Goal: Task Accomplishment & Management: Complete application form

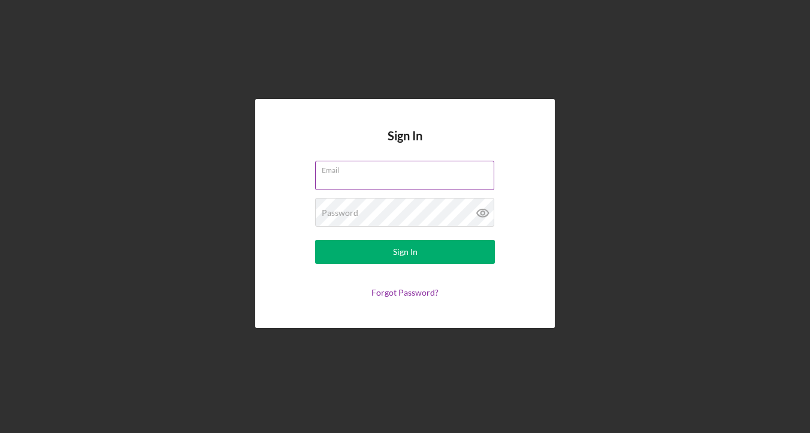
click at [369, 182] on input "Email" at bounding box center [404, 175] width 179 height 29
type input "[EMAIL_ADDRESS][DOMAIN_NAME]"
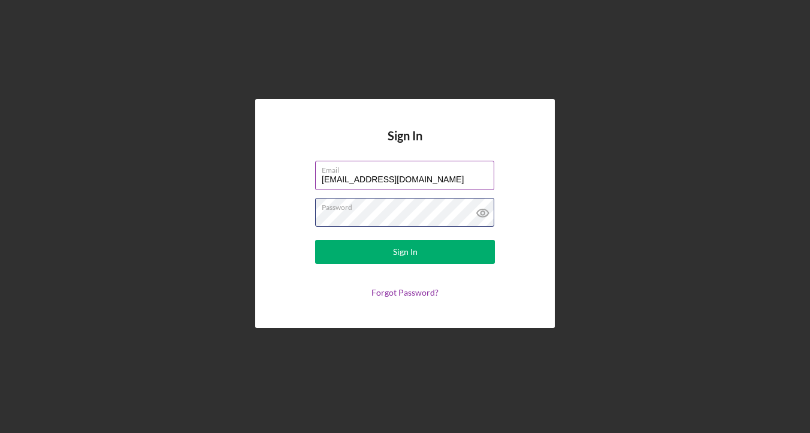
click at [315, 240] on button "Sign In" at bounding box center [405, 252] width 180 height 24
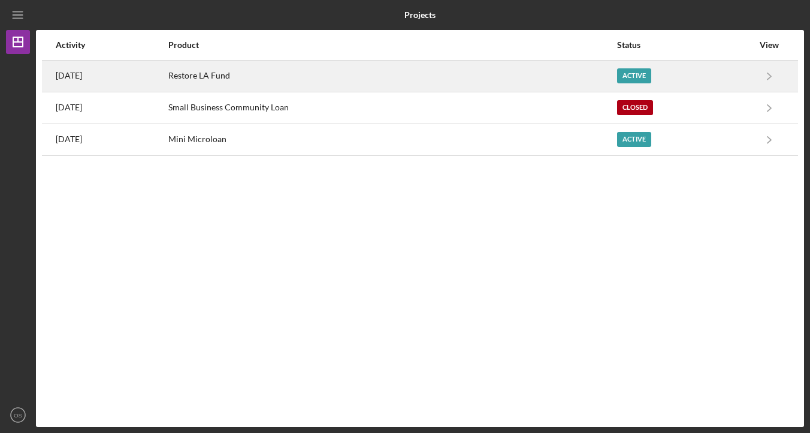
click at [398, 86] on div "Restore LA Fund" at bounding box center [392, 76] width 448 height 30
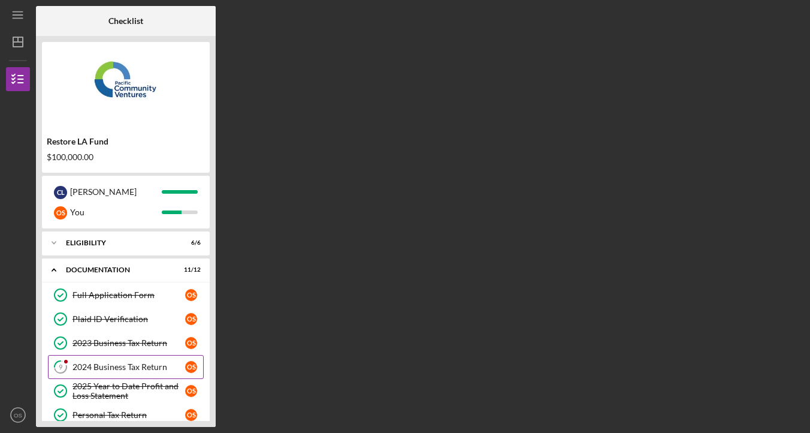
click at [151, 365] on div "2024 Business Tax Return" at bounding box center [129, 367] width 113 height 10
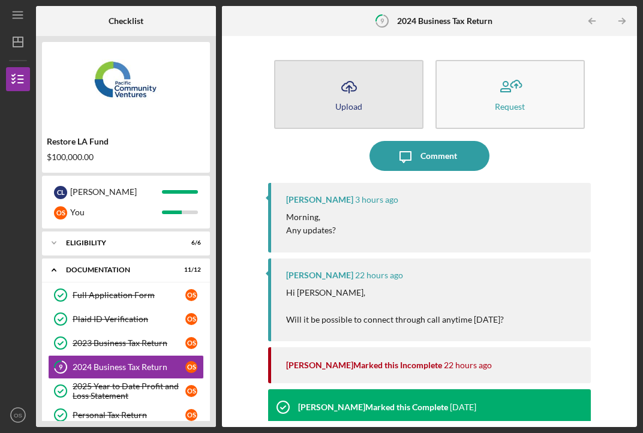
click at [400, 84] on button "Icon/Upload Upload" at bounding box center [348, 94] width 149 height 69
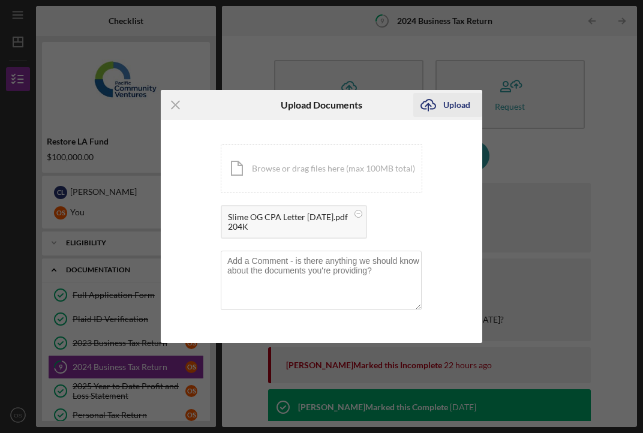
click at [449, 110] on div "Upload" at bounding box center [456, 105] width 27 height 24
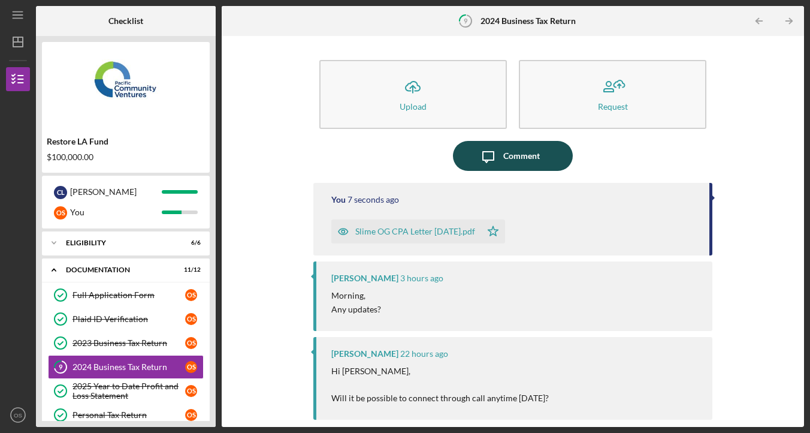
click at [504, 149] on div "Comment" at bounding box center [522, 156] width 37 height 30
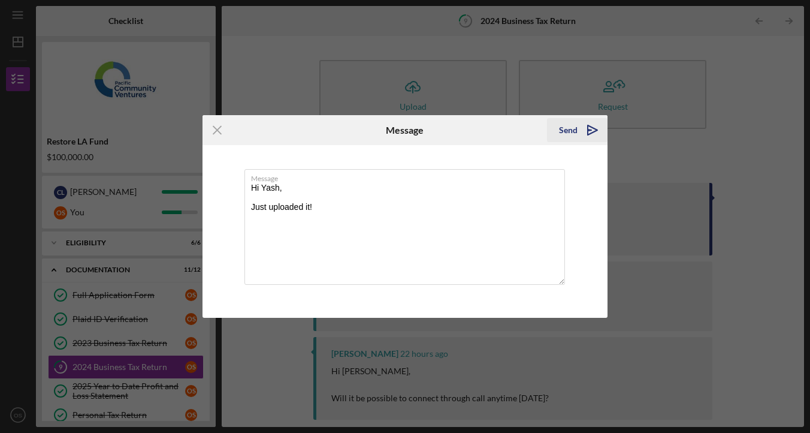
type textarea "Hi Yash, Just uploaded it!"
click at [586, 125] on icon "Icon/icon-invite-send" at bounding box center [593, 130] width 30 height 30
